Goal: Use online tool/utility

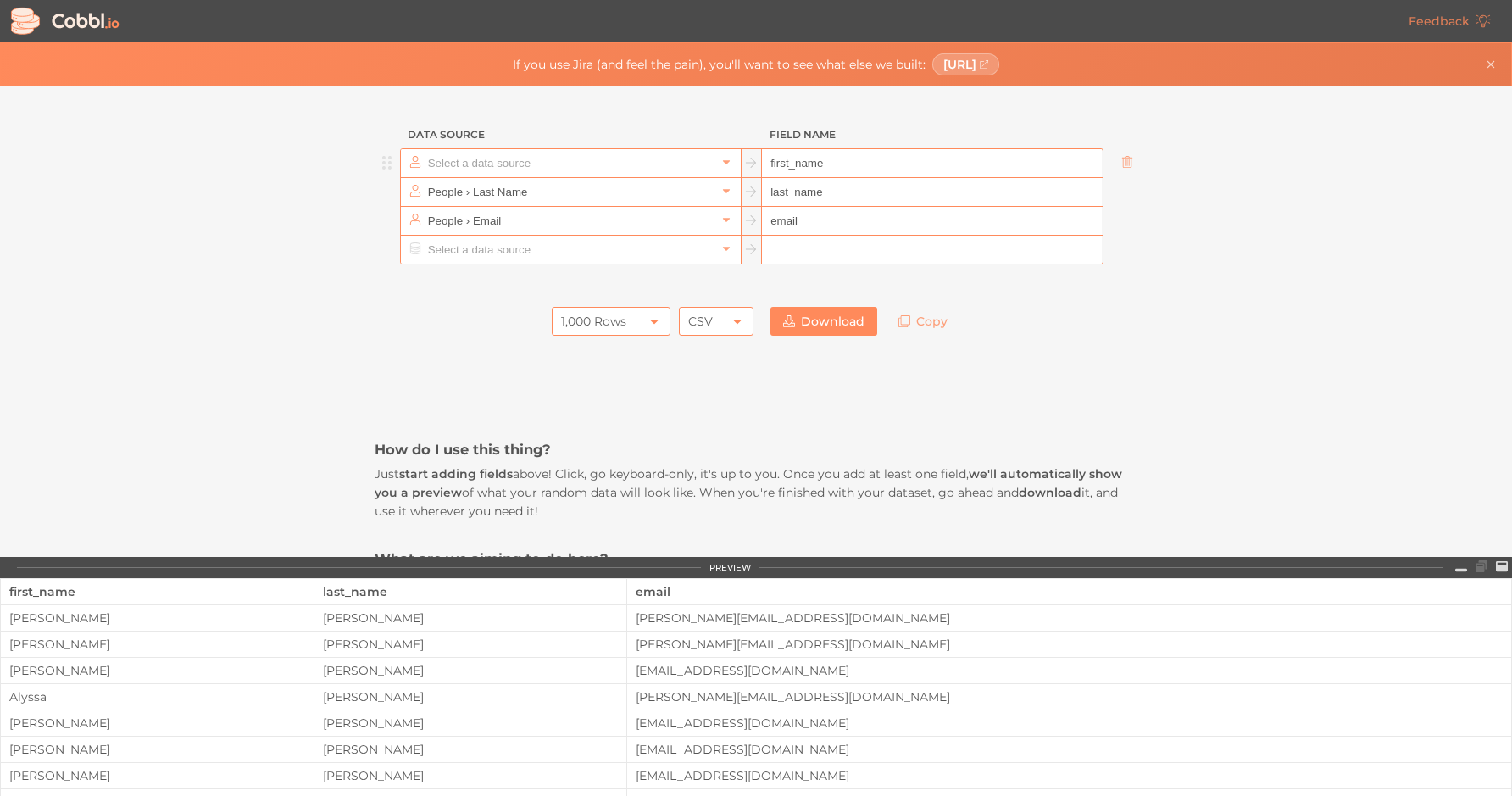
click at [659, 169] on input "text" at bounding box center [570, 162] width 292 height 28
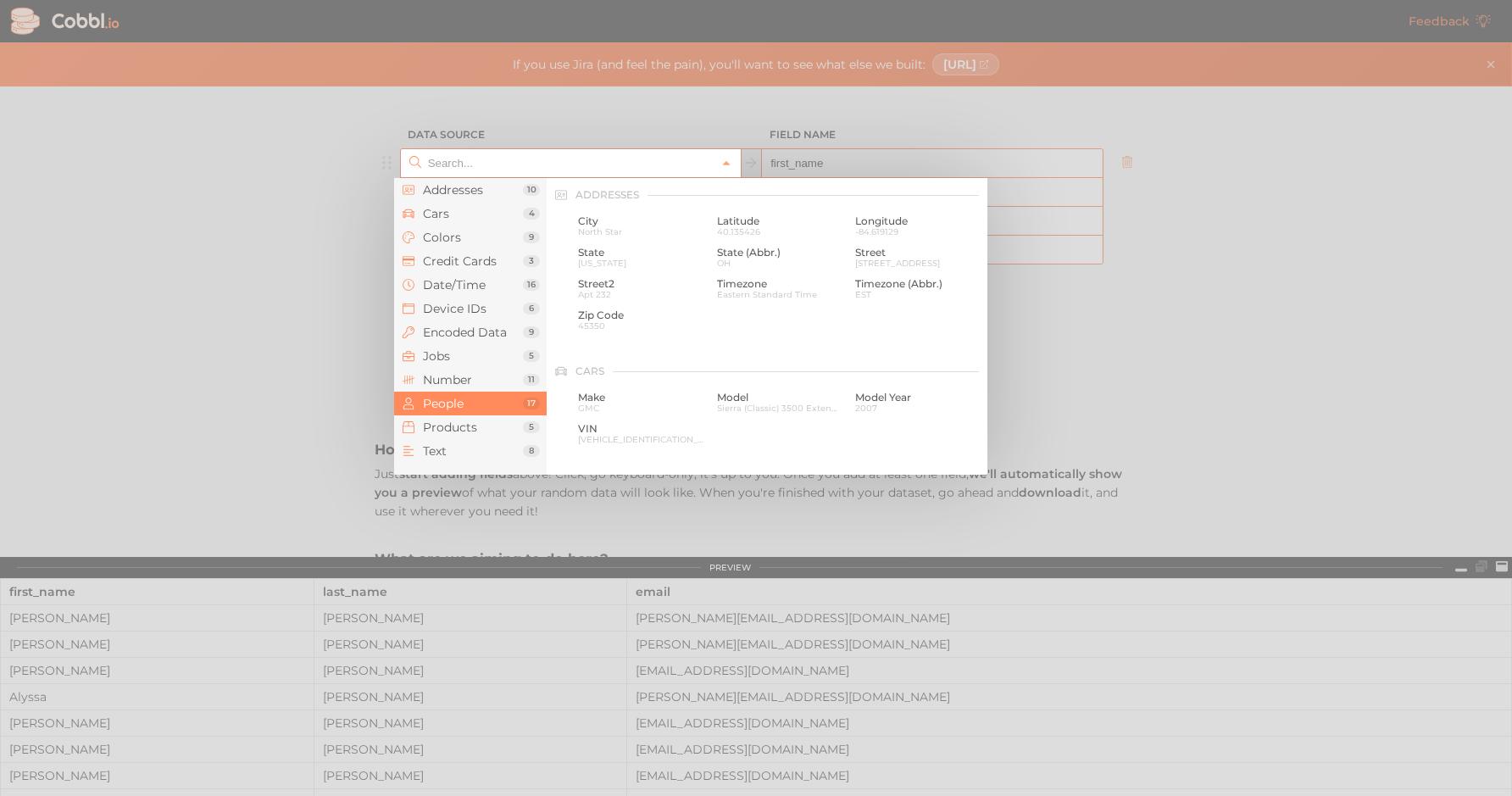
scroll to position [1306, 0]
type input "People › First Name"
click at [659, 166] on input "text" at bounding box center [570, 162] width 292 height 28
click at [1091, 392] on div at bounding box center [756, 398] width 1512 height 796
type input "People › First Name"
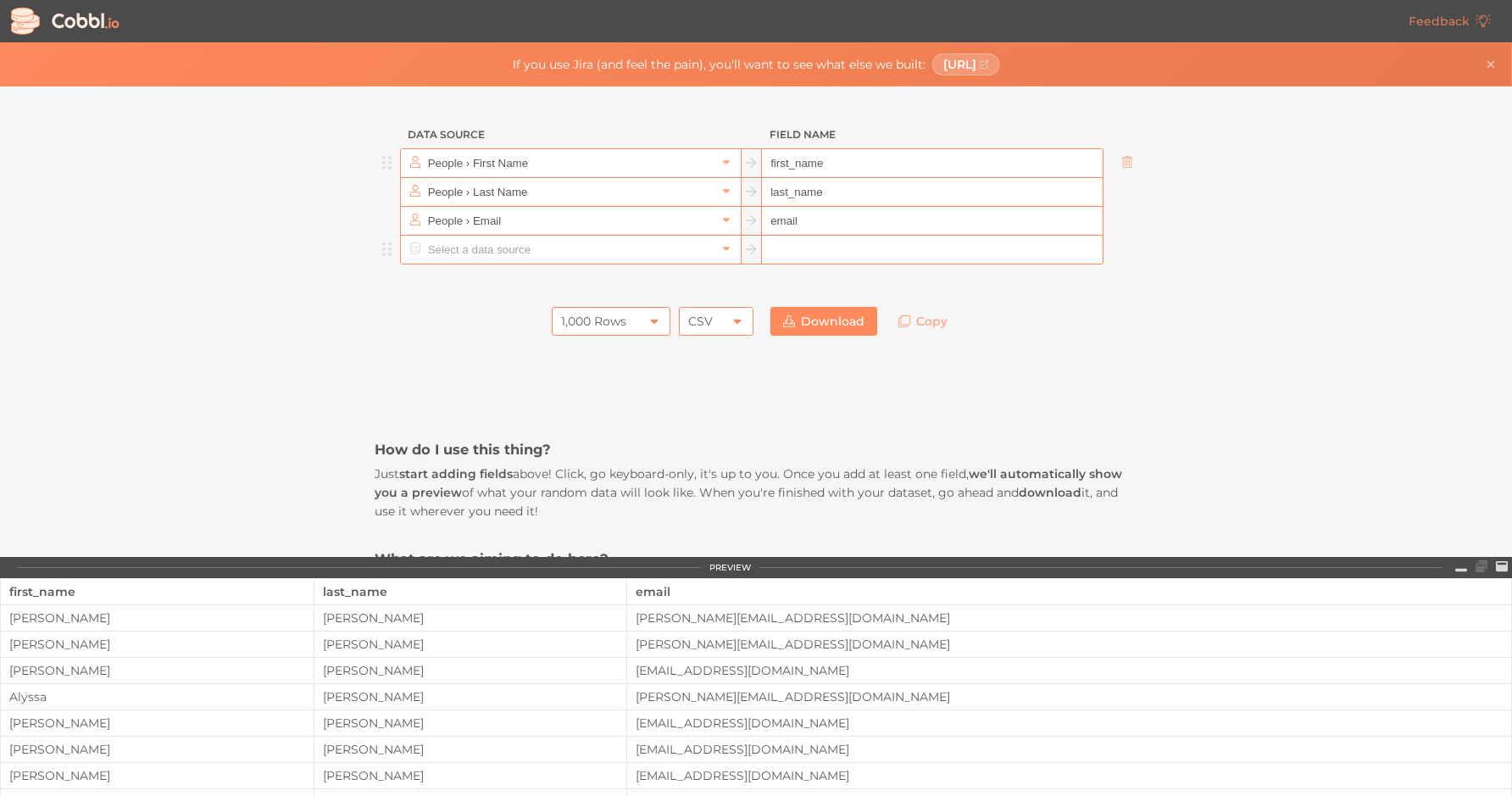
click at [585, 255] on input "text" at bounding box center [570, 249] width 292 height 28
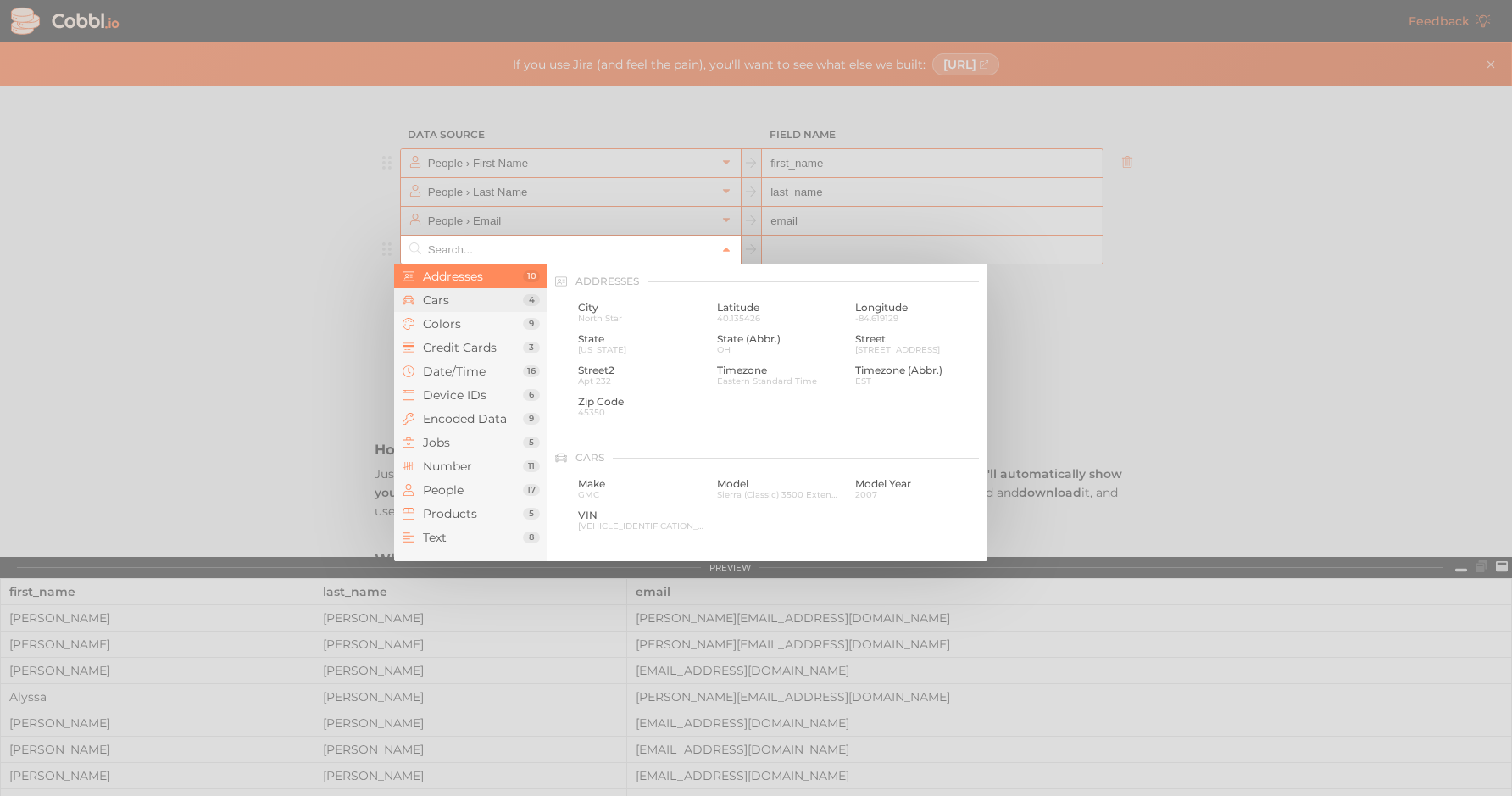
click at [474, 306] on span "Cars" at bounding box center [473, 299] width 100 height 13
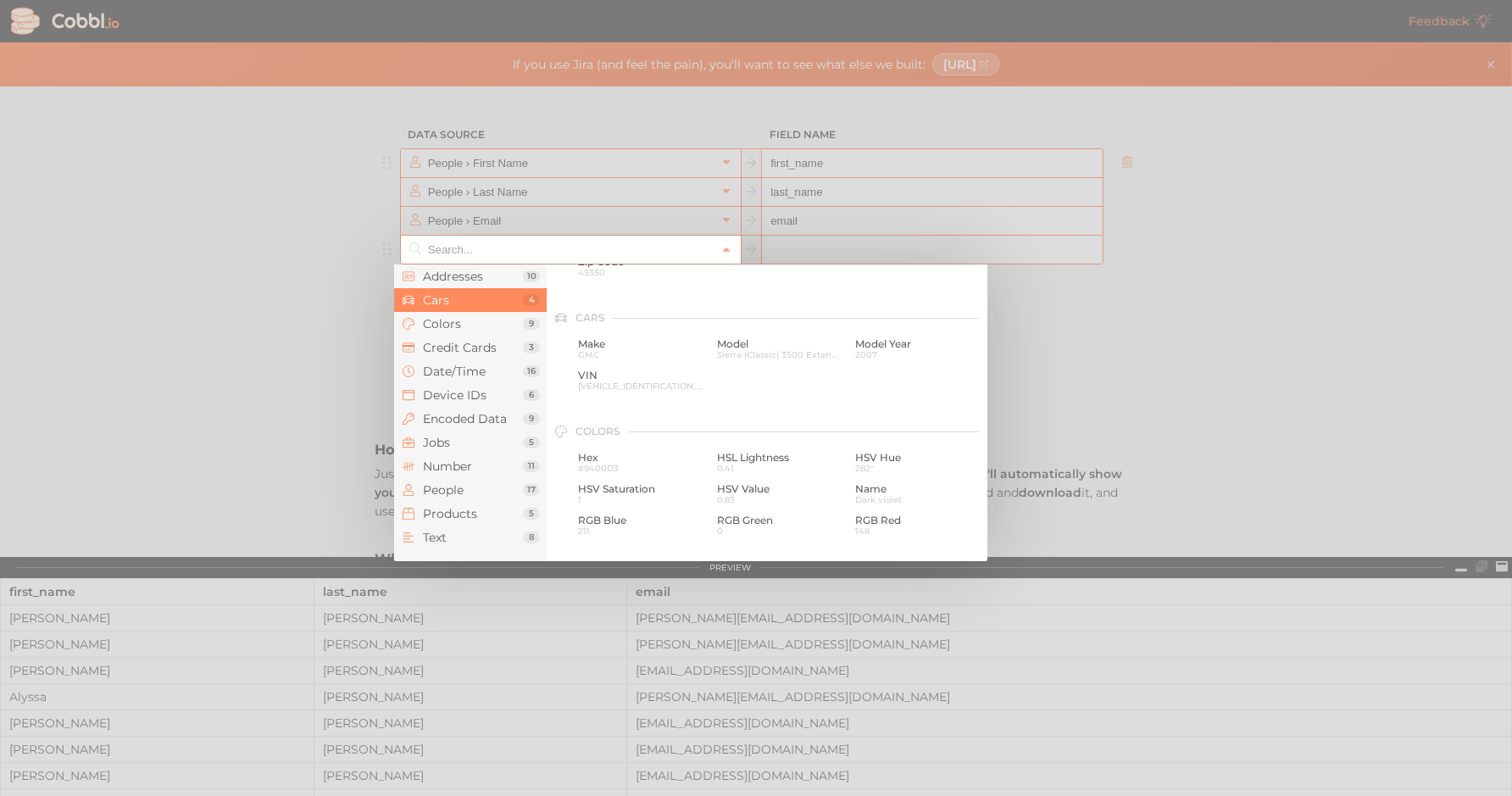
scroll to position [177, 0]
click at [608, 313] on span "Make" at bounding box center [641, 307] width 126 height 12
type input "Cars › Make"
type input "make"
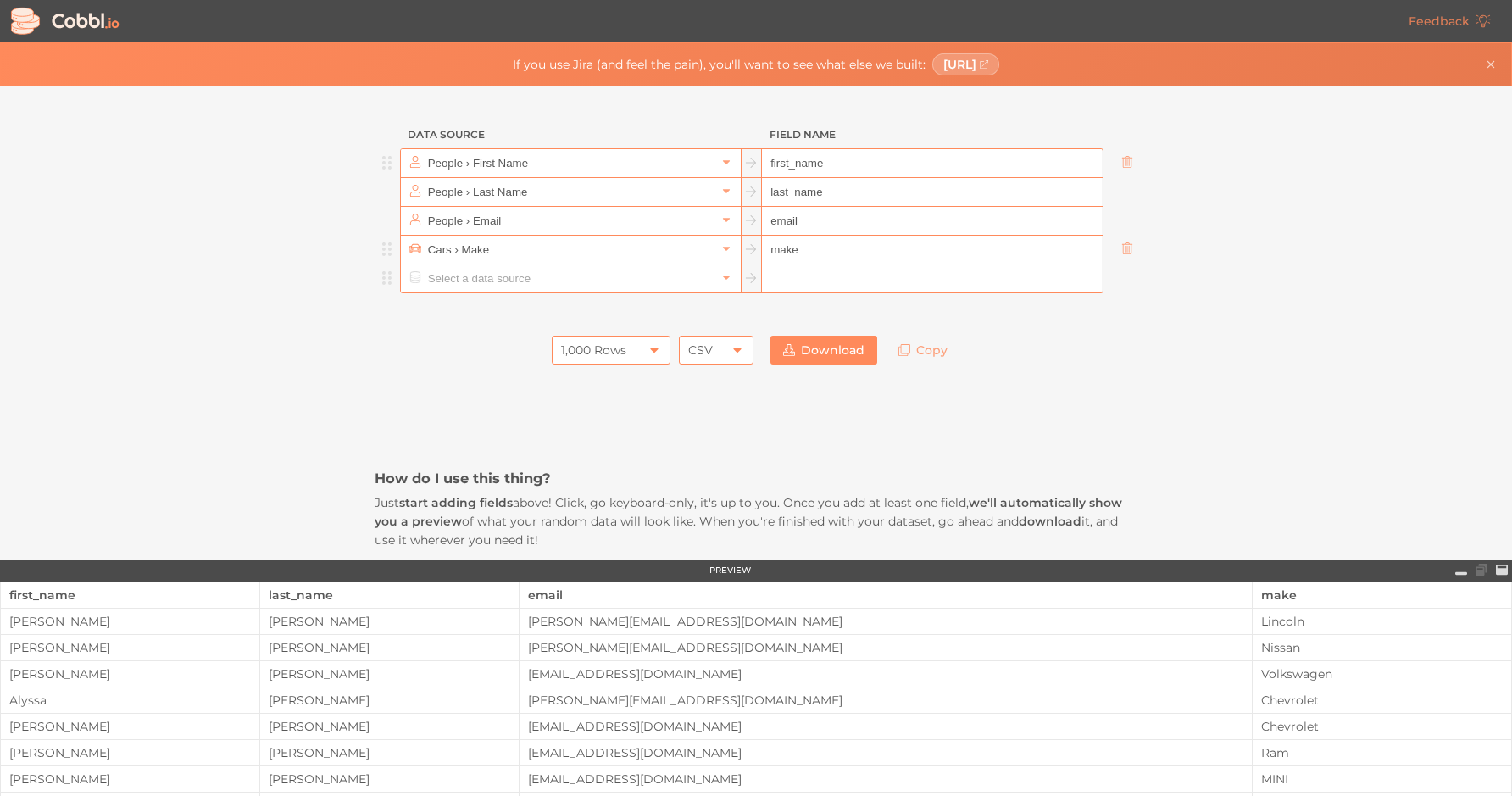
click at [523, 288] on input "text" at bounding box center [570, 278] width 292 height 28
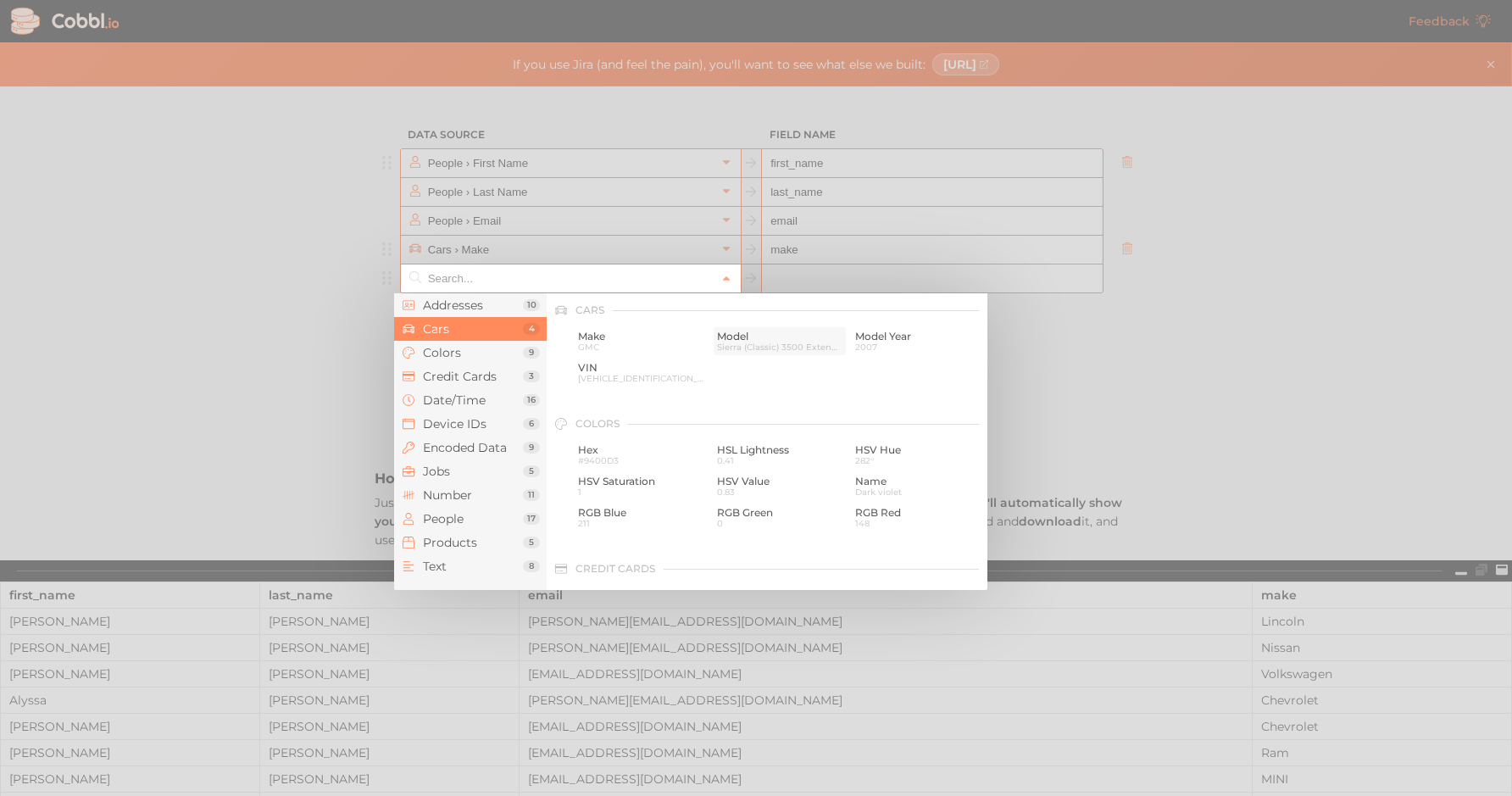
click at [719, 342] on span "Sierra (Classic) 3500 Extended Cab" at bounding box center [780, 347] width 126 height 9
type input "Cars › Model"
type input "model"
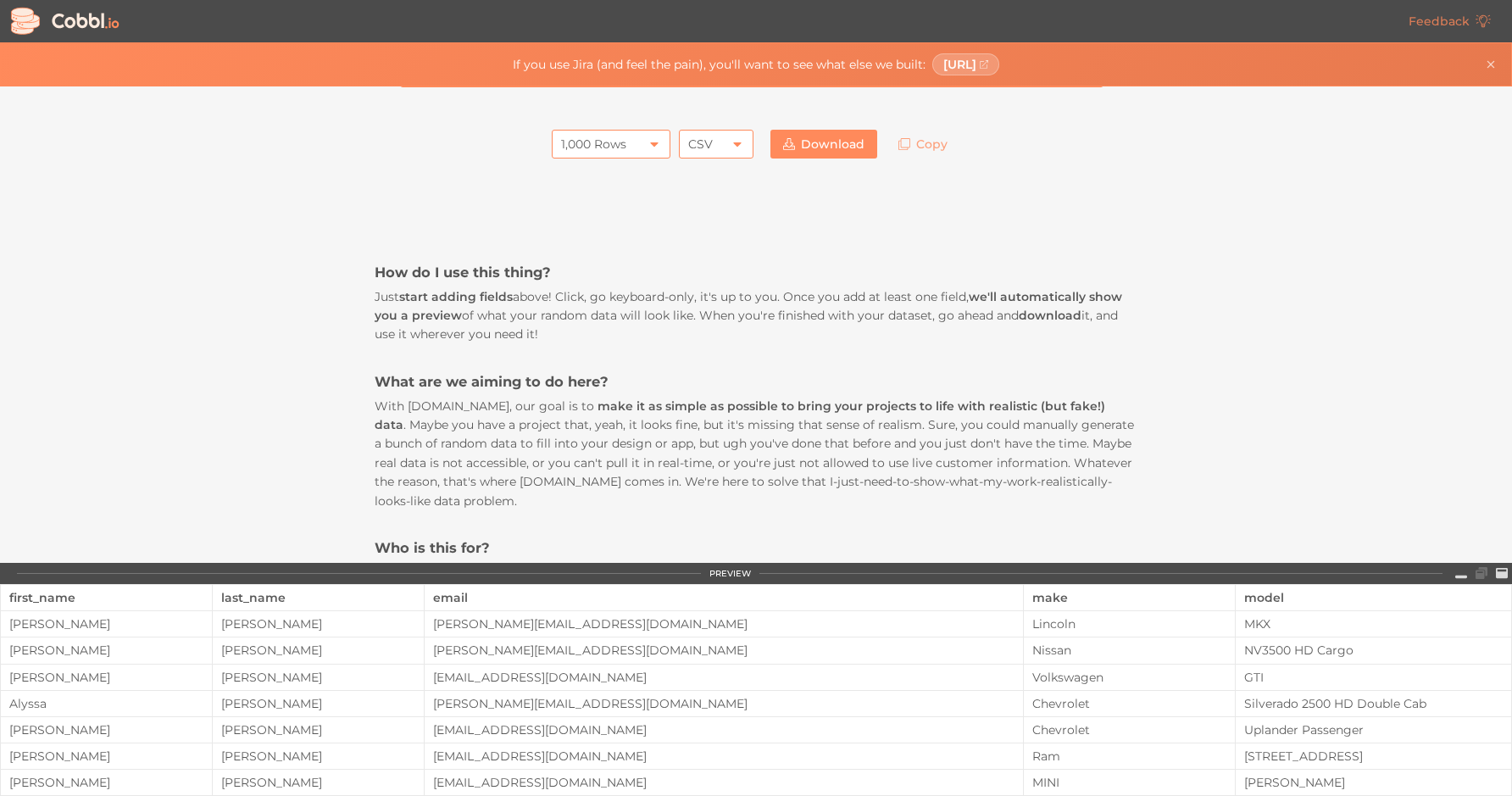
scroll to position [0, 0]
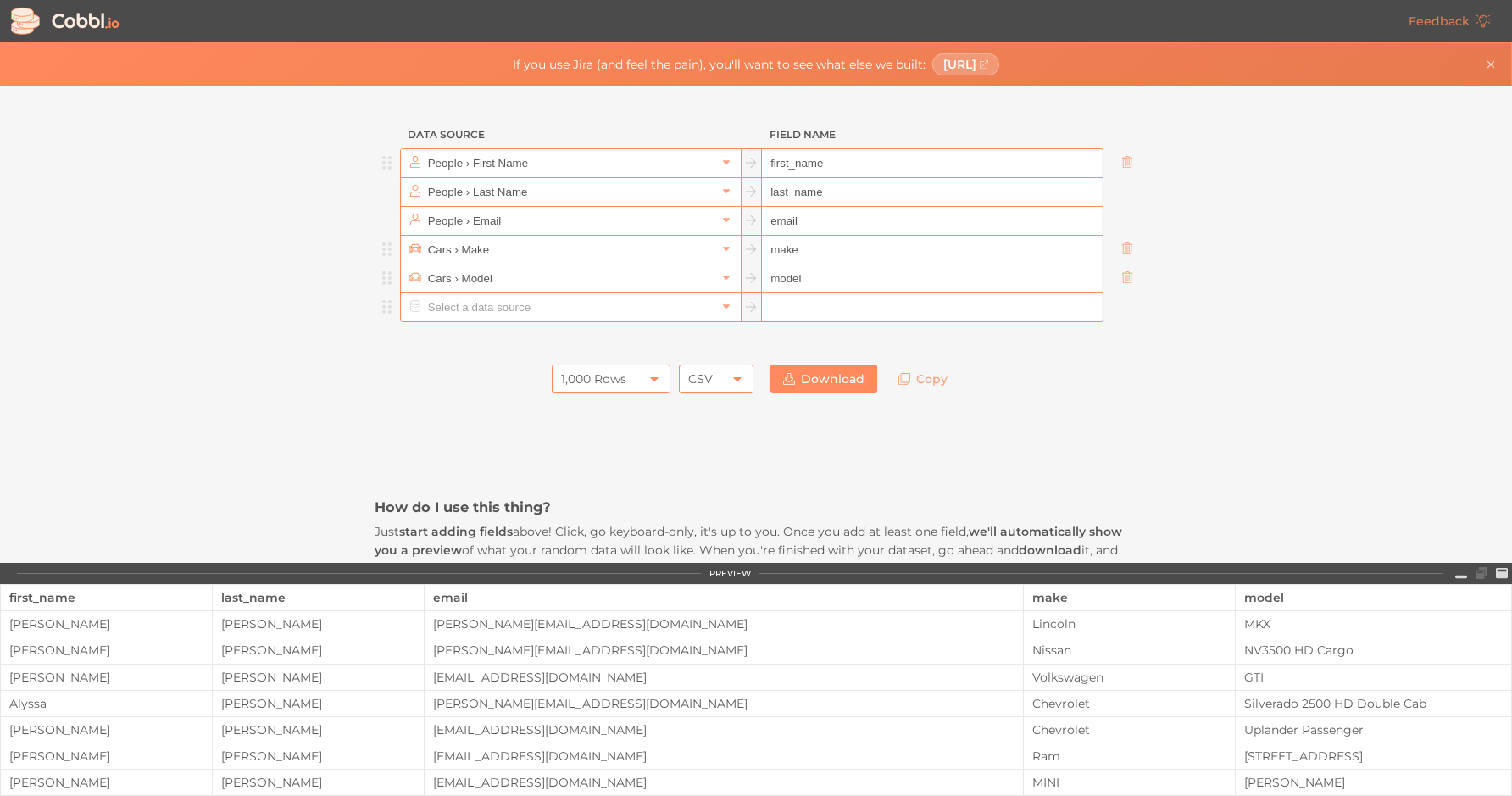
click at [670, 307] on input "text" at bounding box center [570, 307] width 292 height 28
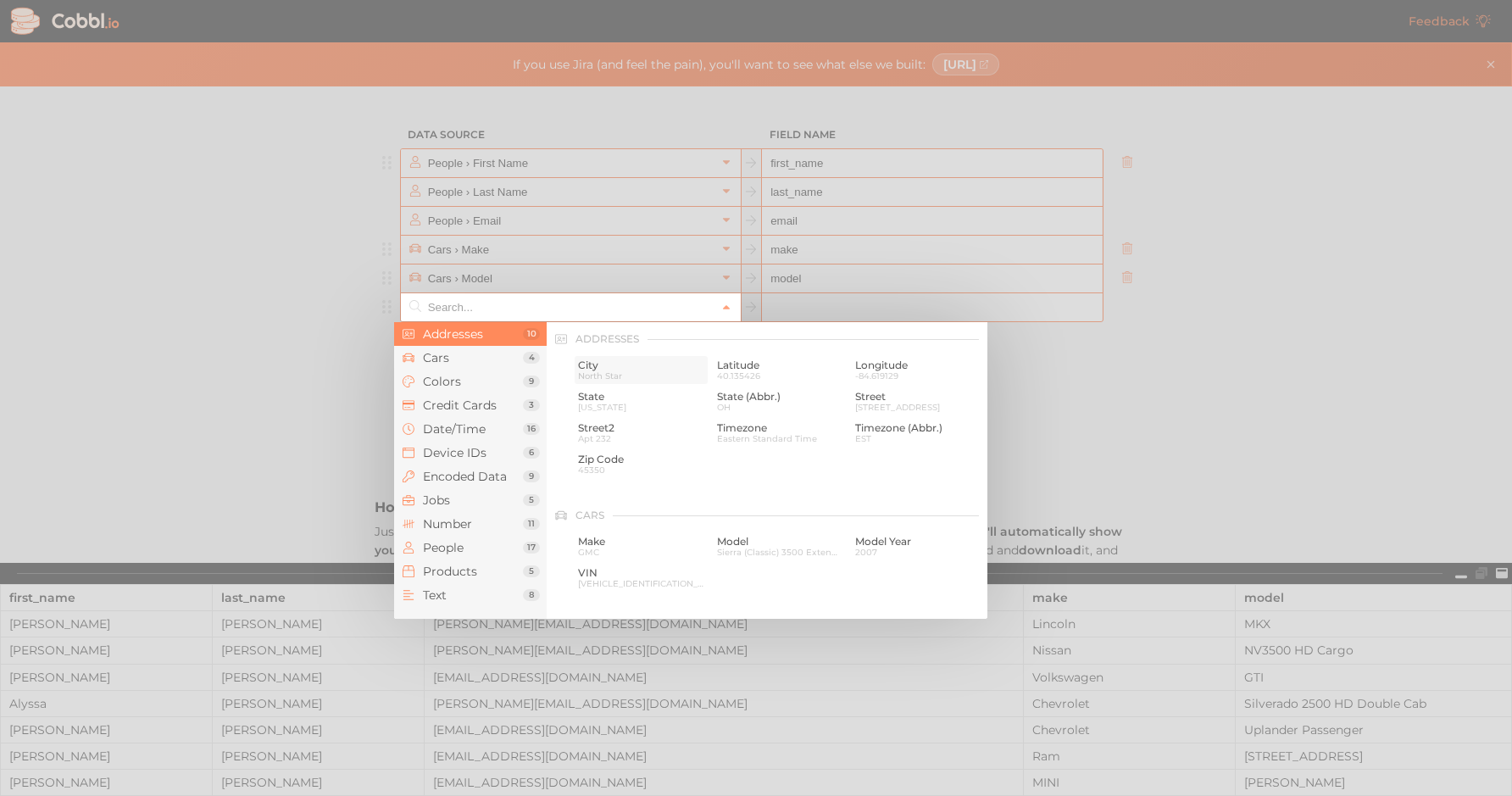
drag, startPoint x: 560, startPoint y: 339, endPoint x: 610, endPoint y: 366, distance: 56.8
click at [663, 398] on div "Addresses City North Star [GEOGRAPHIC_DATA] State [US_STATE][GEOGRAPHIC_DATA] (…" at bounding box center [767, 402] width 441 height 160
drag, startPoint x: 573, startPoint y: 337, endPoint x: 678, endPoint y: 420, distance: 133.8
click at [680, 419] on div "Addresses City North Star [GEOGRAPHIC_DATA] State [US_STATE][GEOGRAPHIC_DATA] (…" at bounding box center [767, 402] width 441 height 160
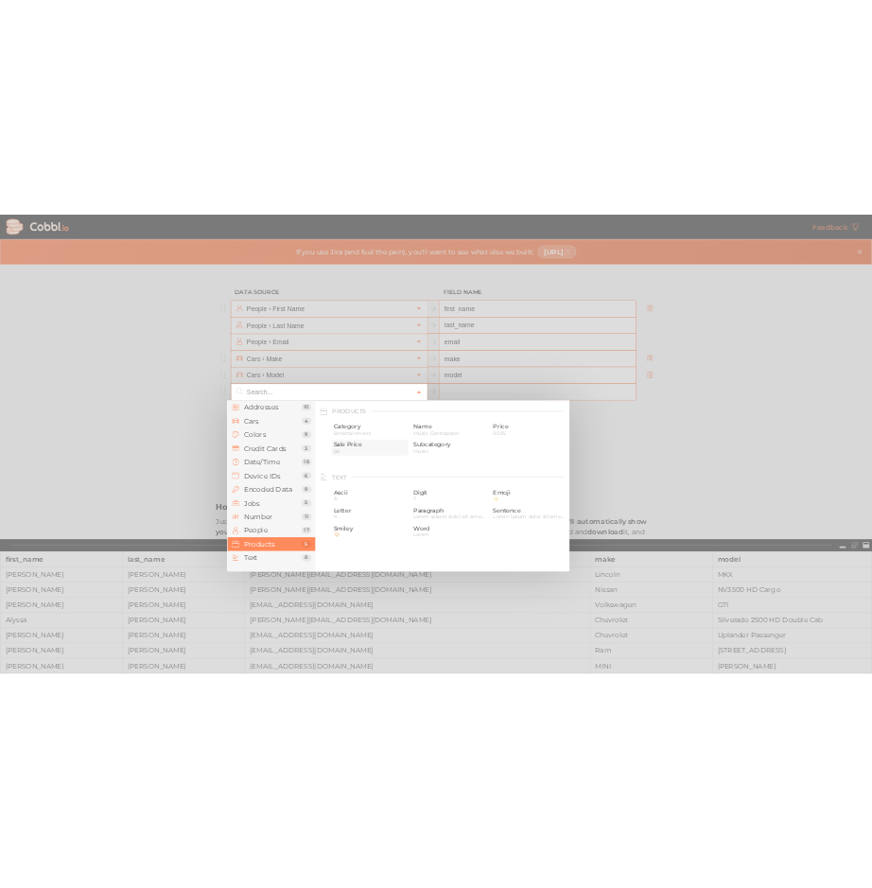
scroll to position [1696, 0]
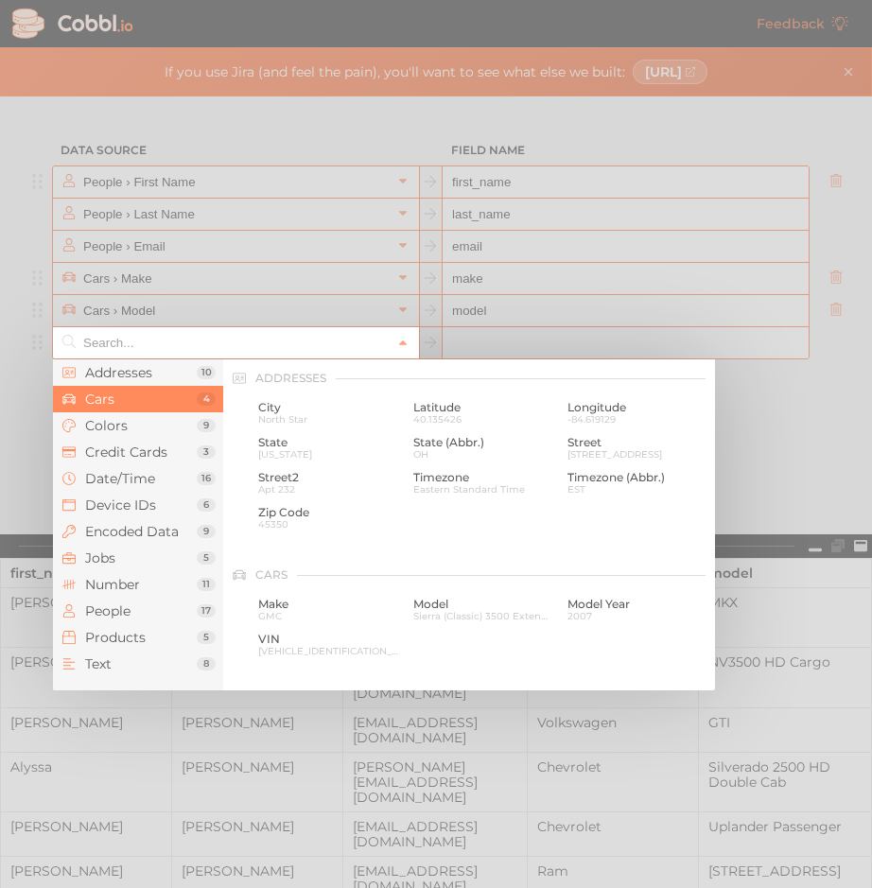
click at [323, 348] on input "text" at bounding box center [235, 342] width 313 height 31
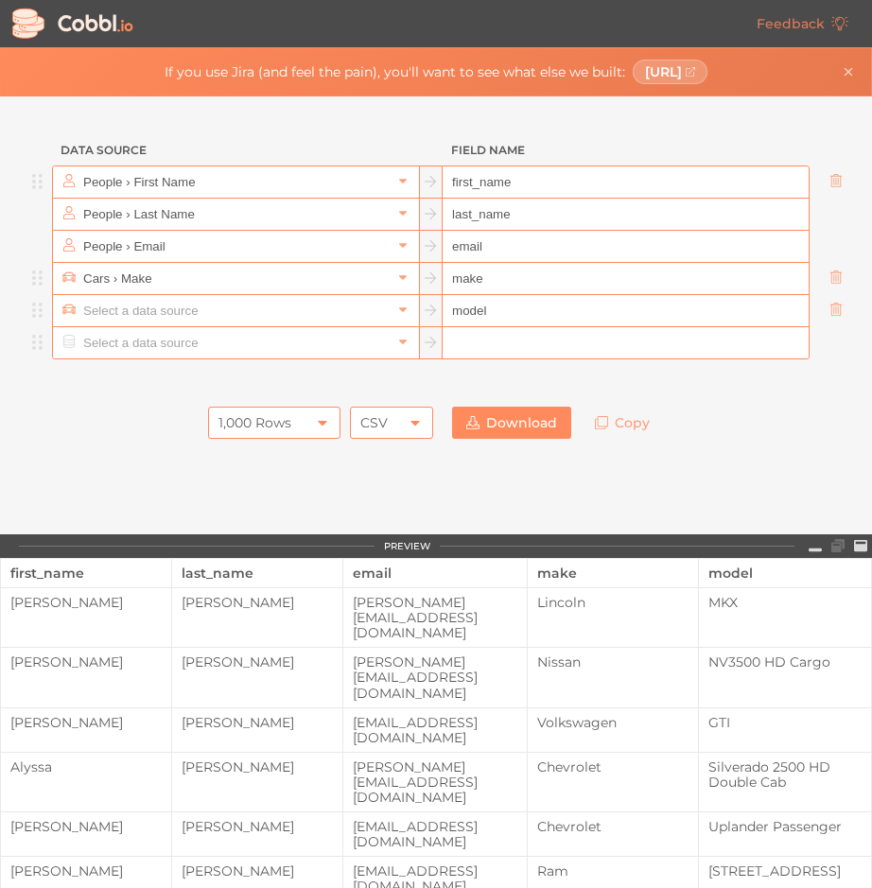
click at [294, 314] on input "text" at bounding box center [235, 310] width 313 height 31
type input "Cars › Model"
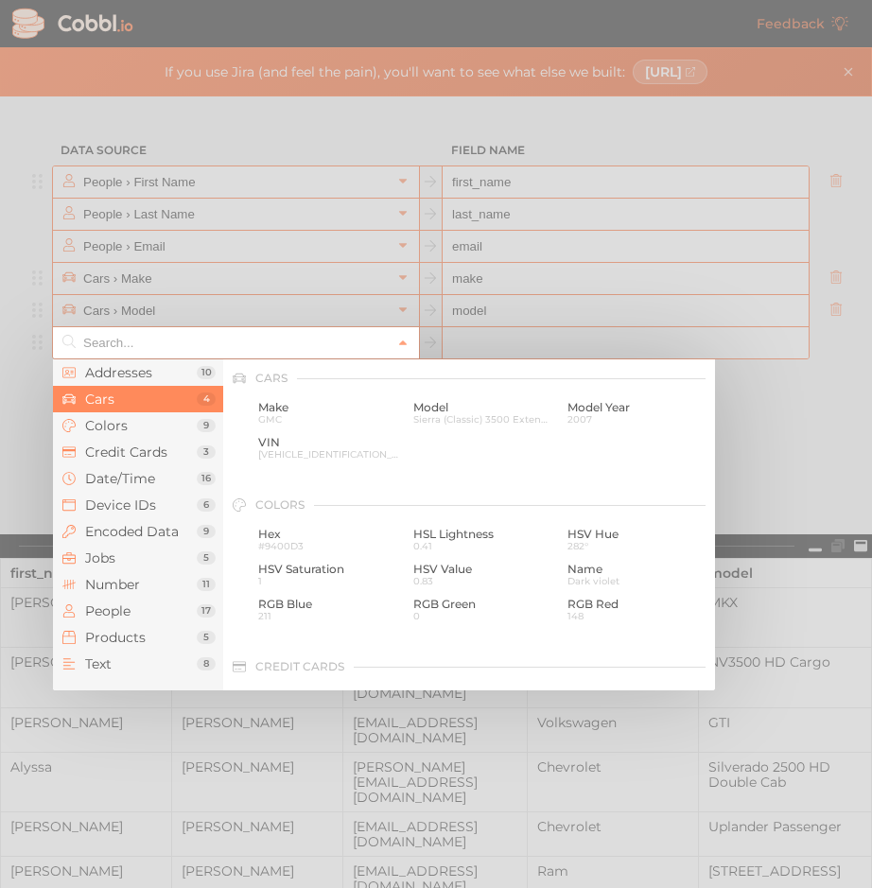
click at [208, 352] on input "text" at bounding box center [235, 342] width 313 height 31
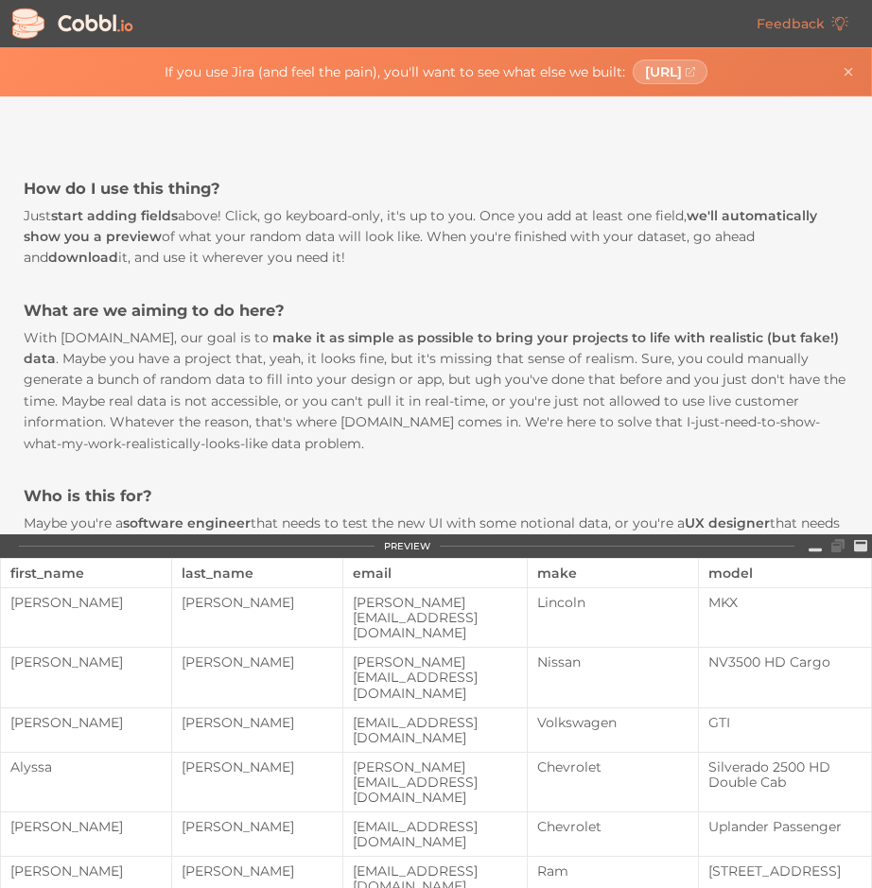
scroll to position [0, 0]
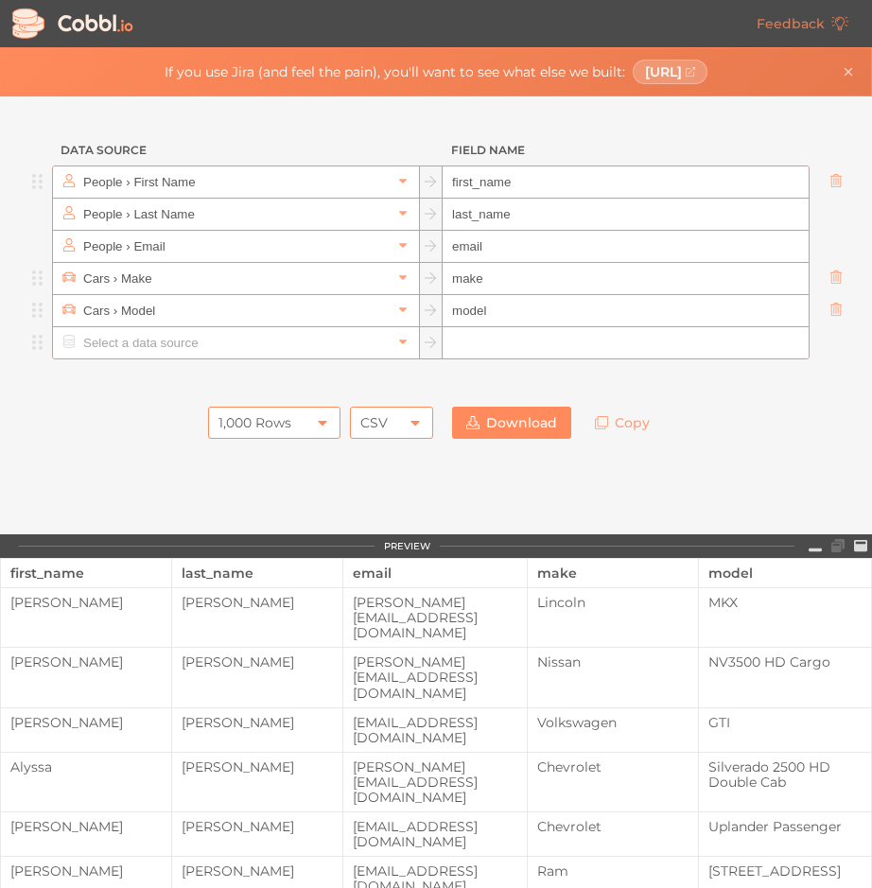
click at [236, 346] on input "text" at bounding box center [235, 342] width 313 height 31
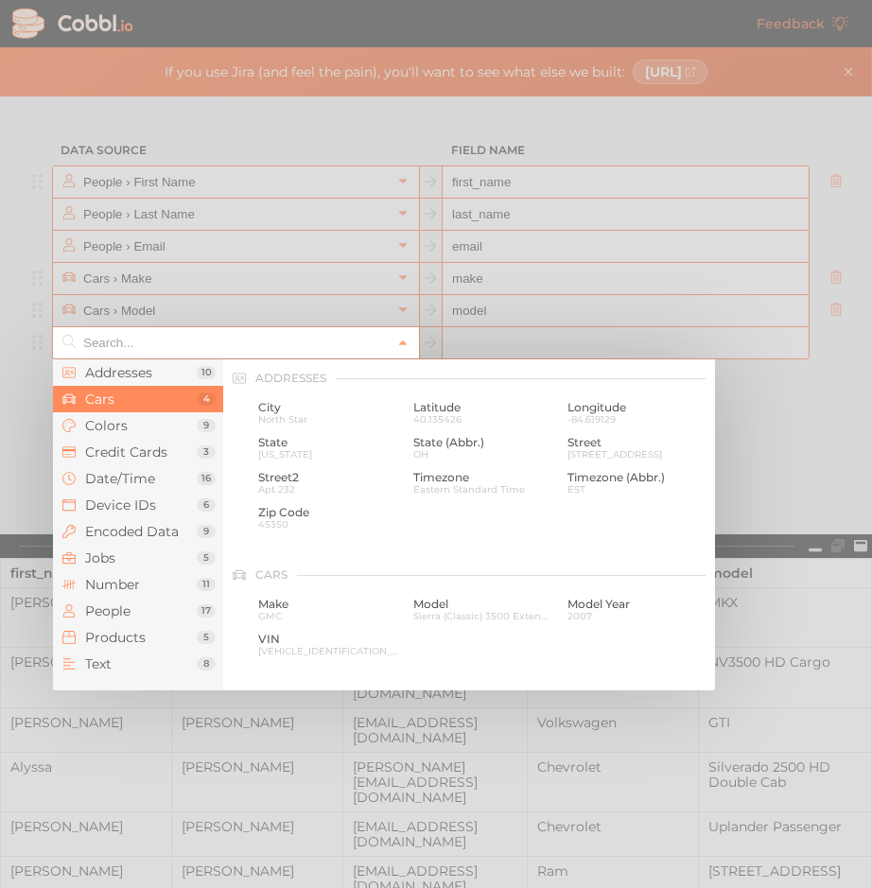
scroll to position [197, 0]
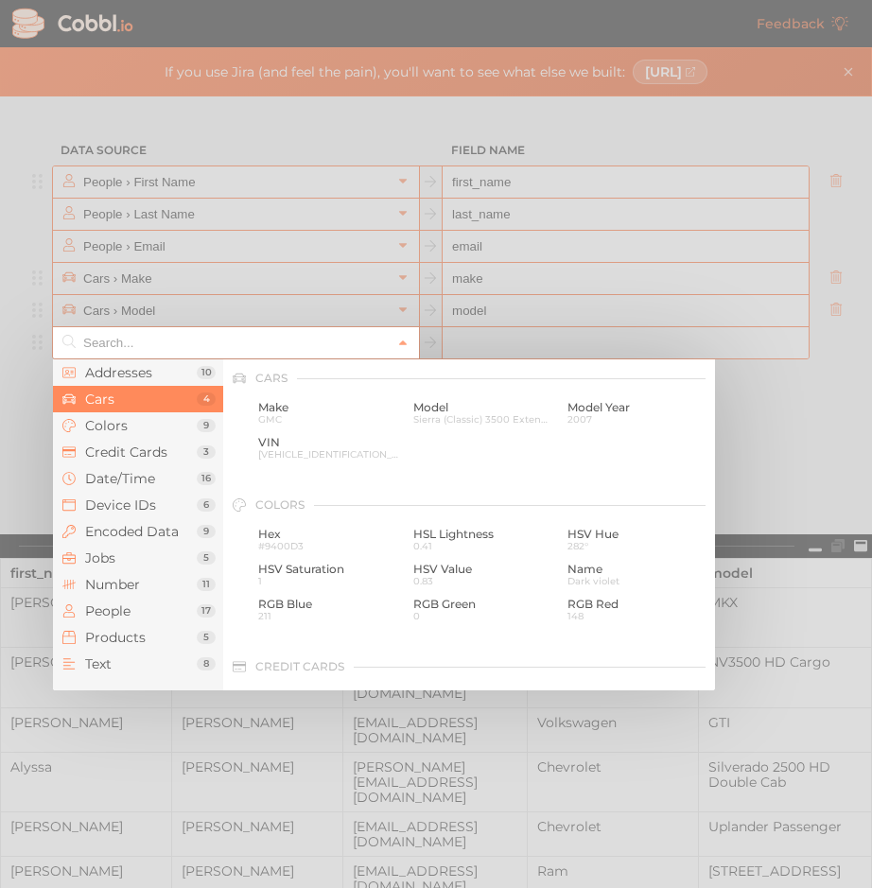
copy span
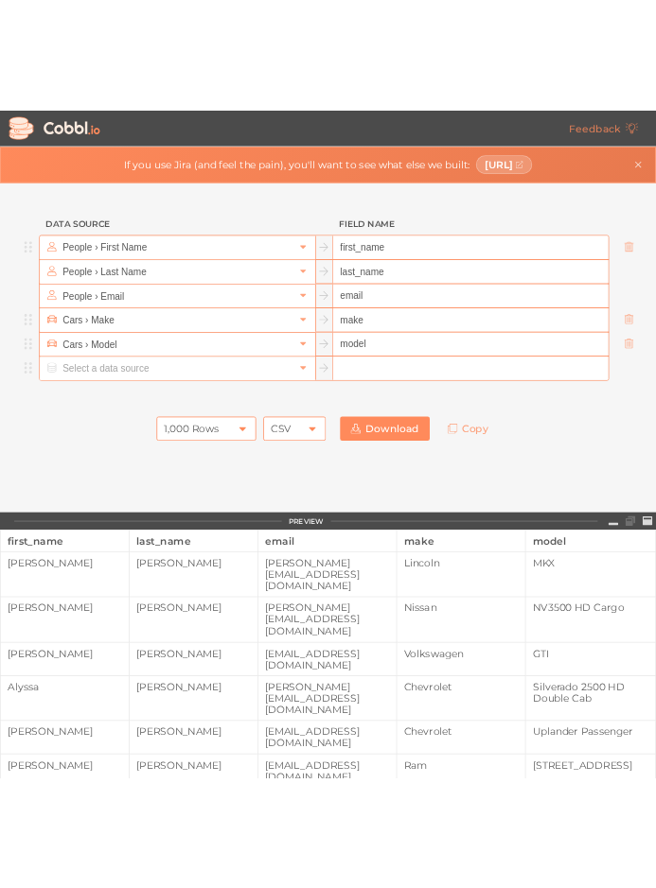
scroll to position [206, 0]
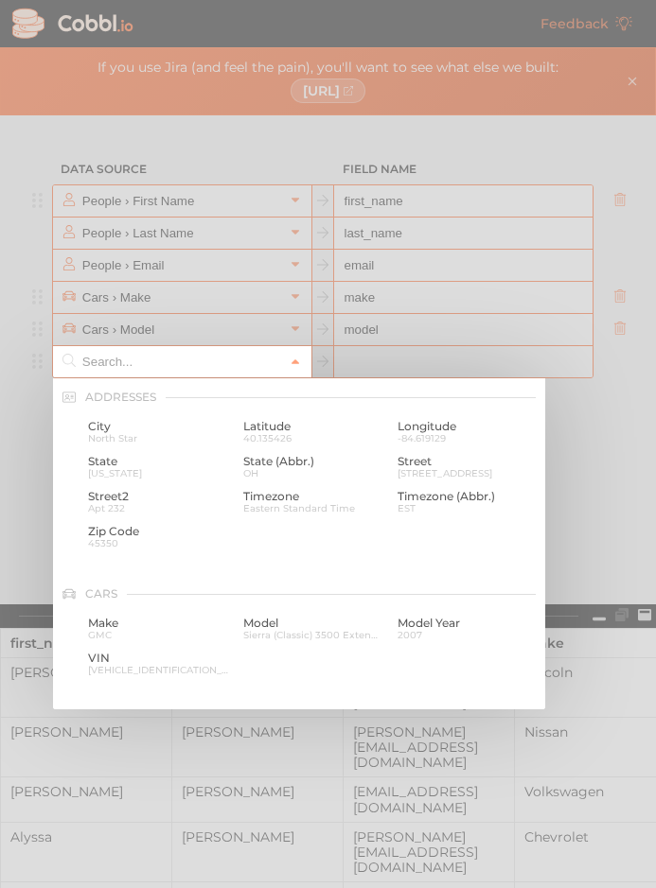
click at [123, 361] on input "text" at bounding box center [181, 361] width 206 height 31
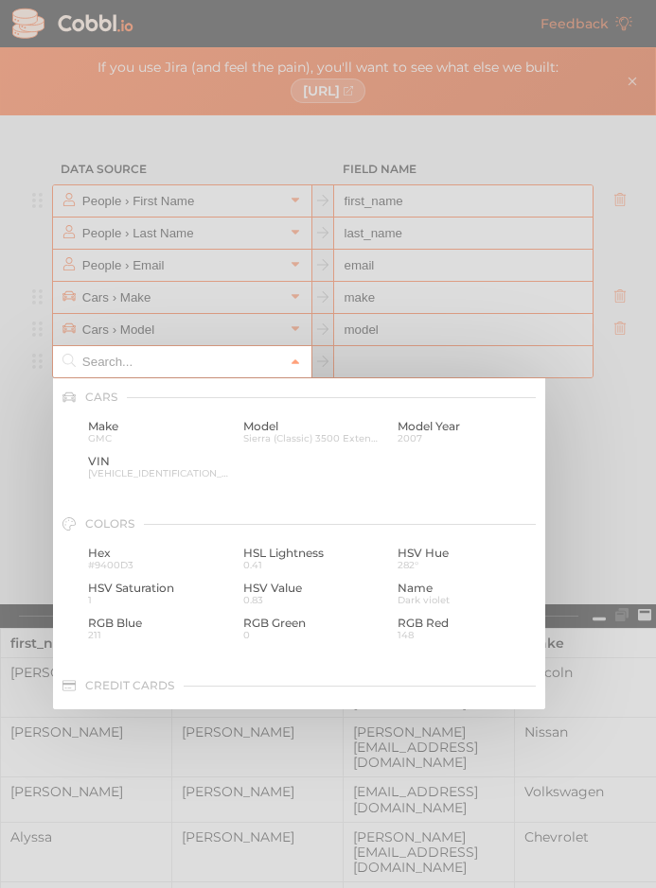
click at [579, 574] on div at bounding box center [328, 444] width 656 height 888
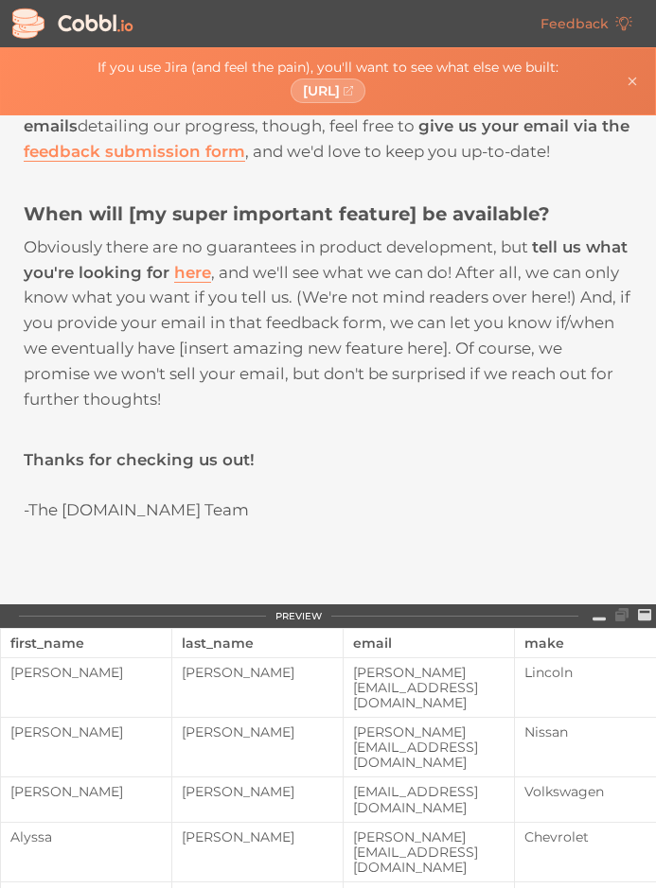
scroll to position [1710, 0]
